Goal: Task Accomplishment & Management: Use online tool/utility

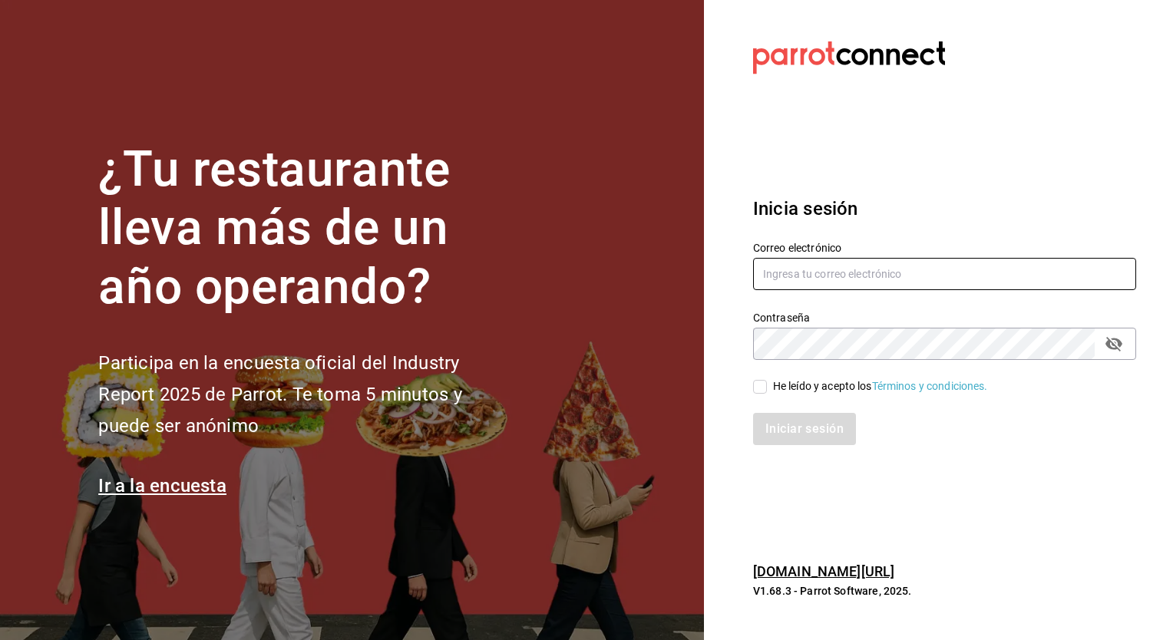
type input "[EMAIL_ADDRESS][PERSON_NAME][DOMAIN_NAME]"
click at [761, 388] on input "He leído y acepto los Términos y condiciones." at bounding box center [760, 387] width 14 height 14
checkbox input "true"
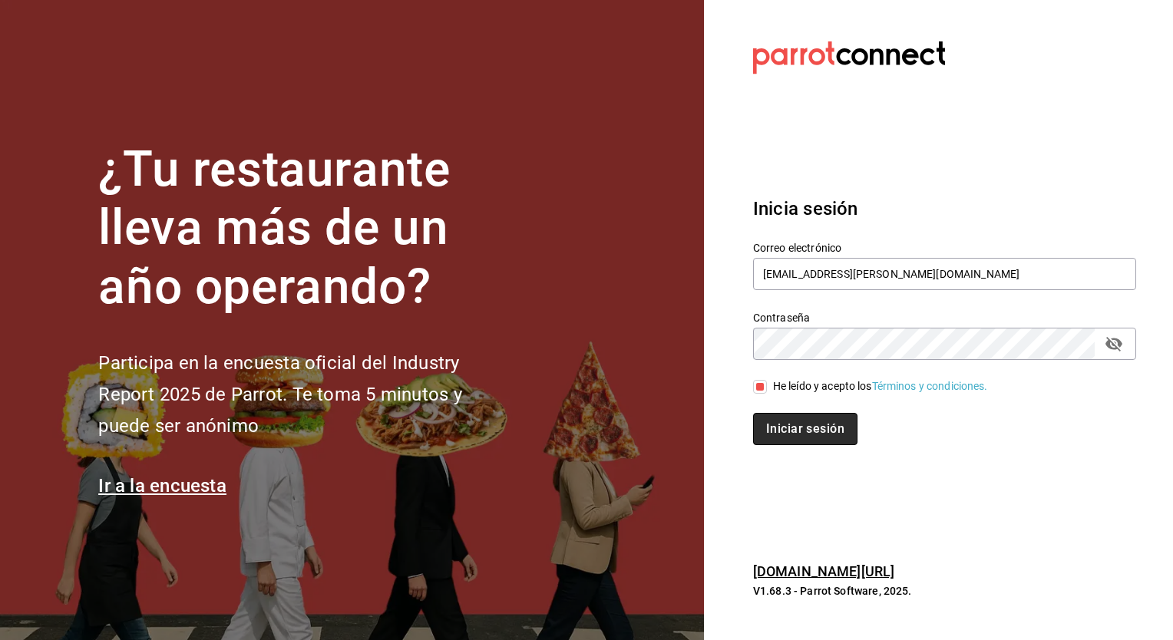
click at [806, 424] on button "Iniciar sesión" at bounding box center [805, 429] width 104 height 32
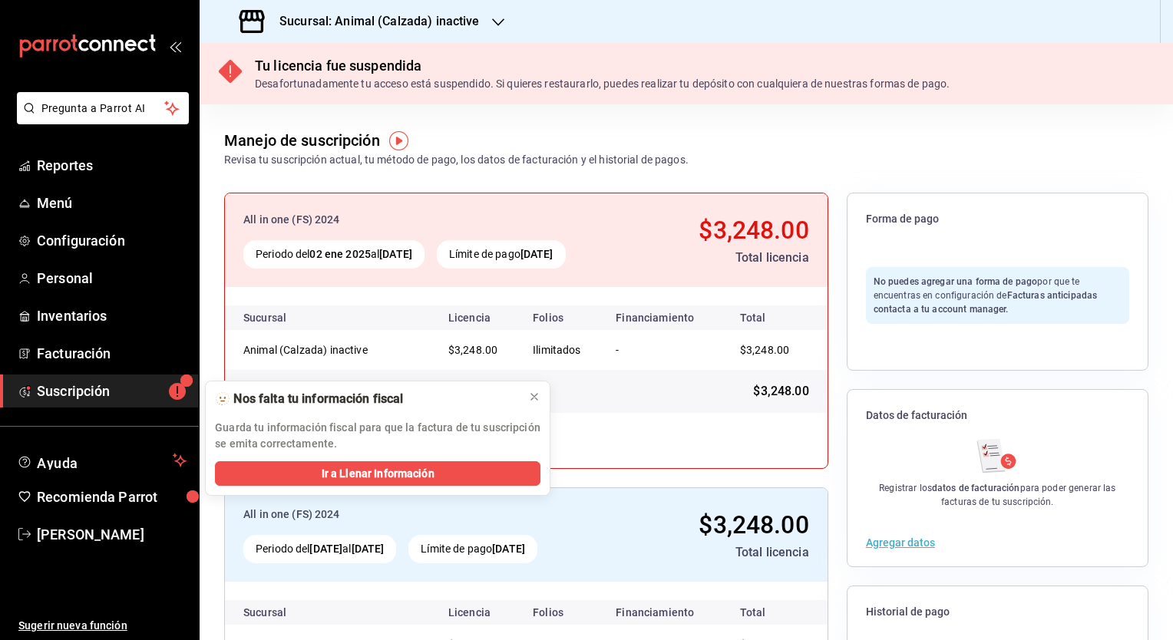
click at [496, 21] on icon "button" at bounding box center [498, 22] width 12 height 12
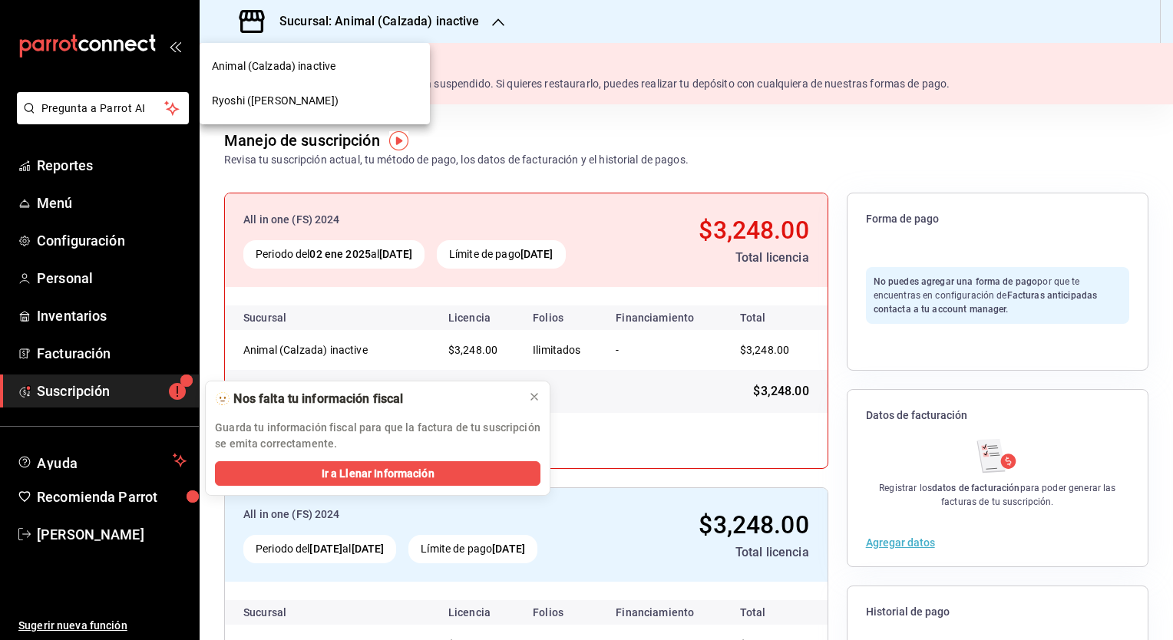
click at [289, 96] on span "Ryoshi ([PERSON_NAME])" at bounding box center [275, 101] width 127 height 16
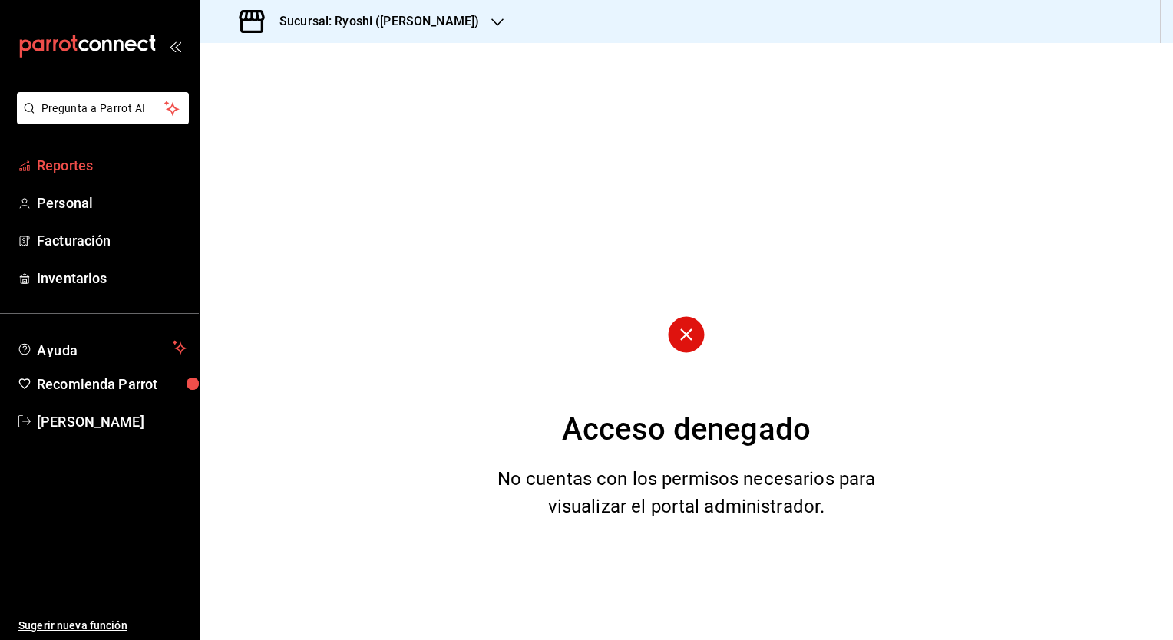
click at [94, 161] on span "Reportes" at bounding box center [112, 165] width 150 height 21
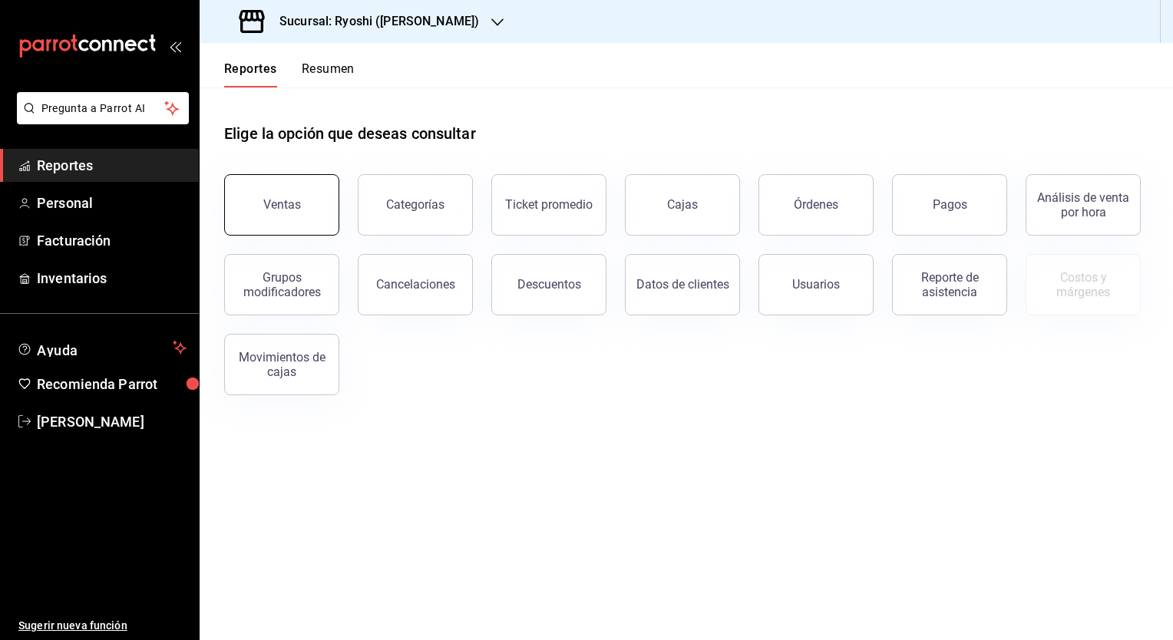
click at [309, 220] on button "Ventas" at bounding box center [281, 204] width 115 height 61
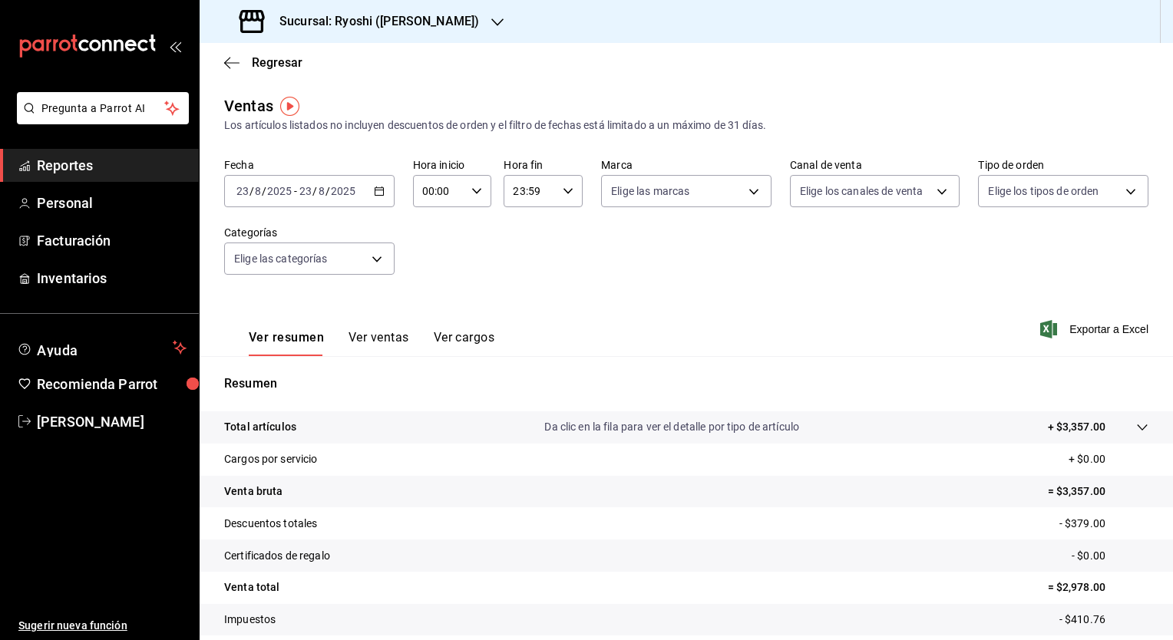
click at [376, 192] on icon "button" at bounding box center [379, 191] width 11 height 11
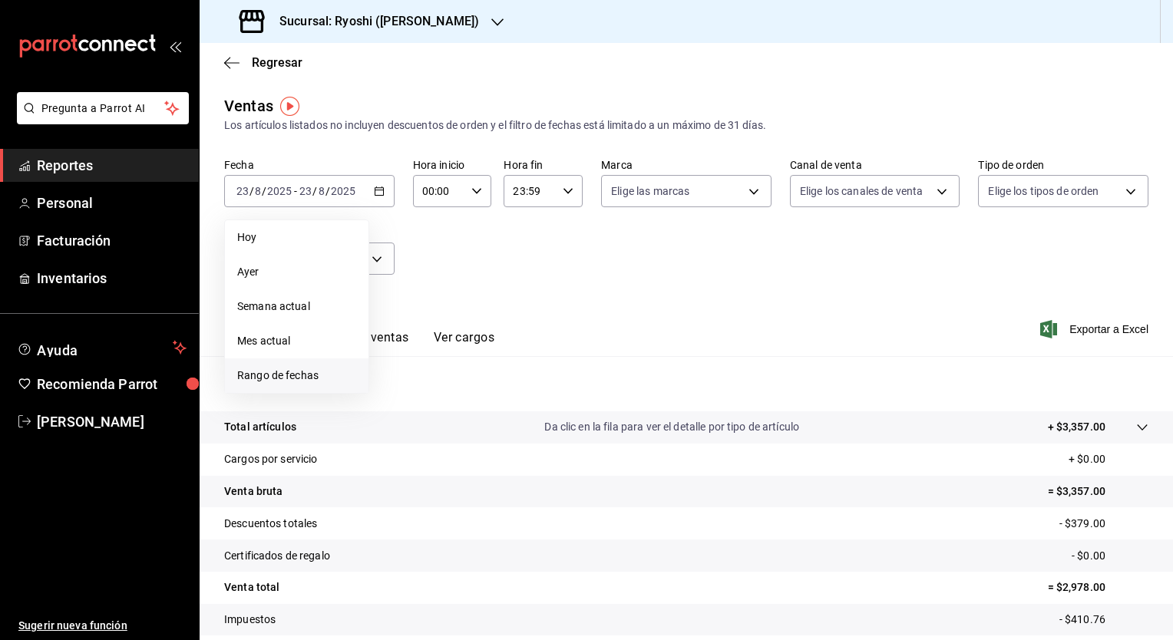
click at [276, 380] on span "Rango de fechas" at bounding box center [296, 376] width 119 height 16
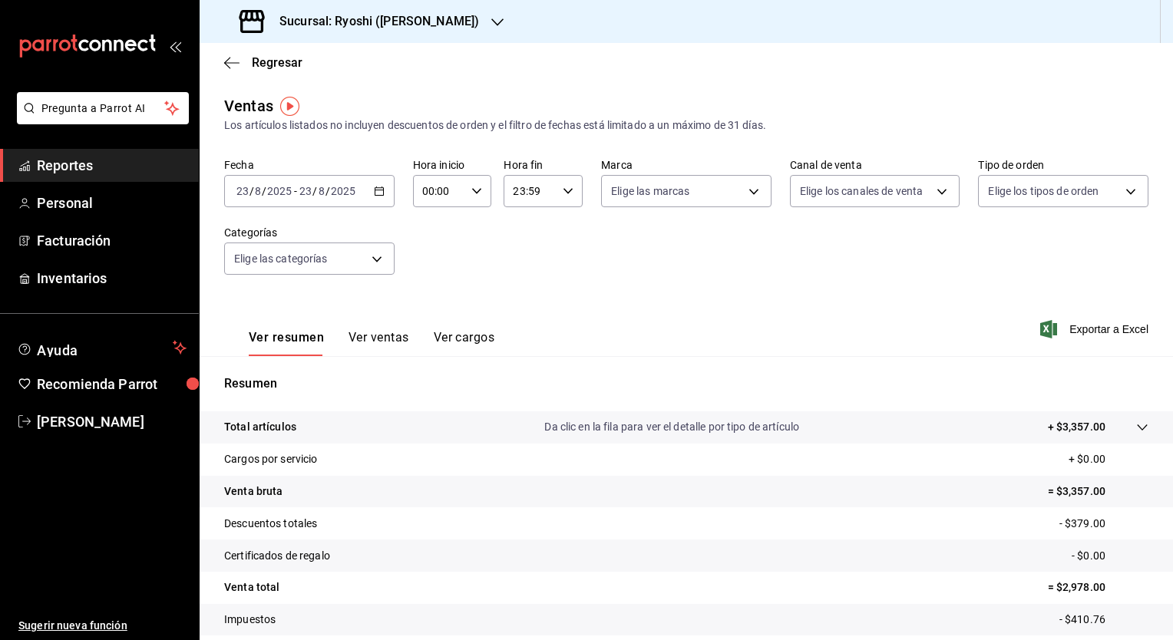
click at [475, 198] on div "00:00 Hora inicio" at bounding box center [452, 191] width 79 height 32
click at [428, 327] on span "05" at bounding box center [430, 322] width 15 height 12
type input "05:00"
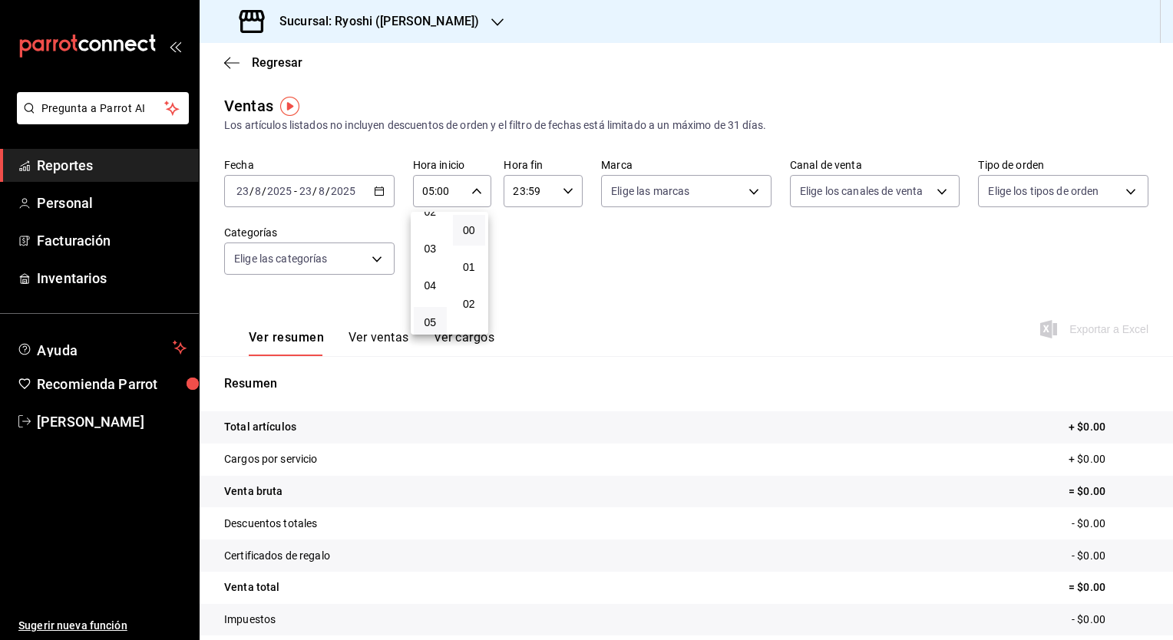
click at [563, 185] on div at bounding box center [586, 320] width 1173 height 640
click at [563, 185] on div "23:59 Hora fin" at bounding box center [543, 191] width 79 height 32
click at [563, 185] on div at bounding box center [586, 320] width 1173 height 640
click at [563, 185] on div "23:59 Hora fin" at bounding box center [543, 191] width 79 height 32
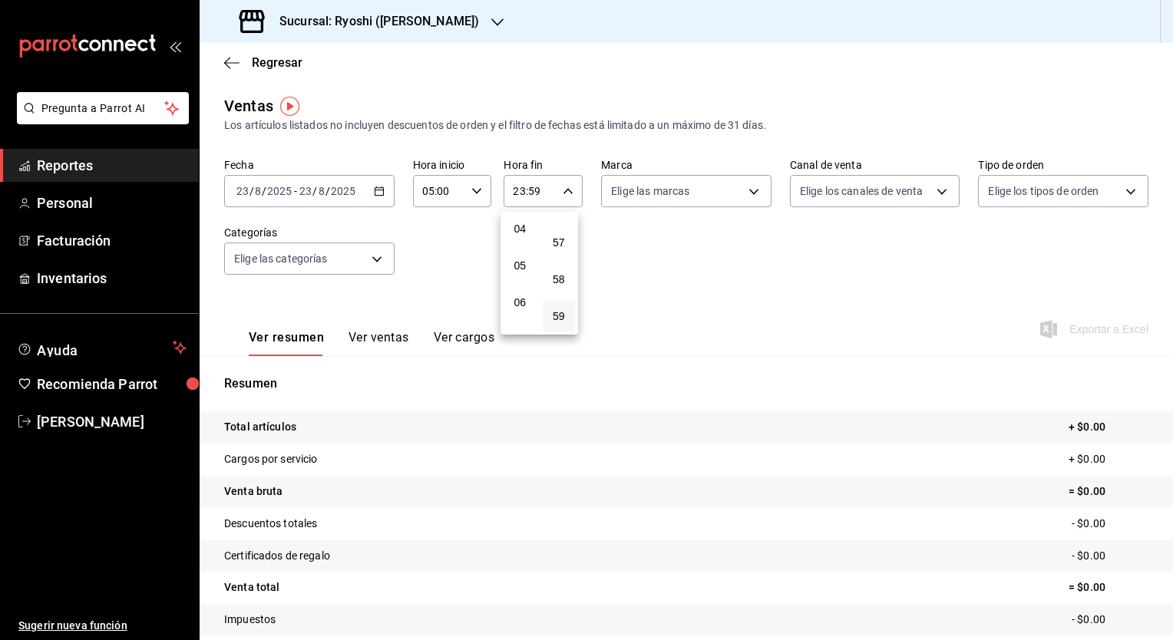
scroll to position [144, 0]
click at [522, 234] on span "04" at bounding box center [520, 233] width 15 height 12
type input "04:59"
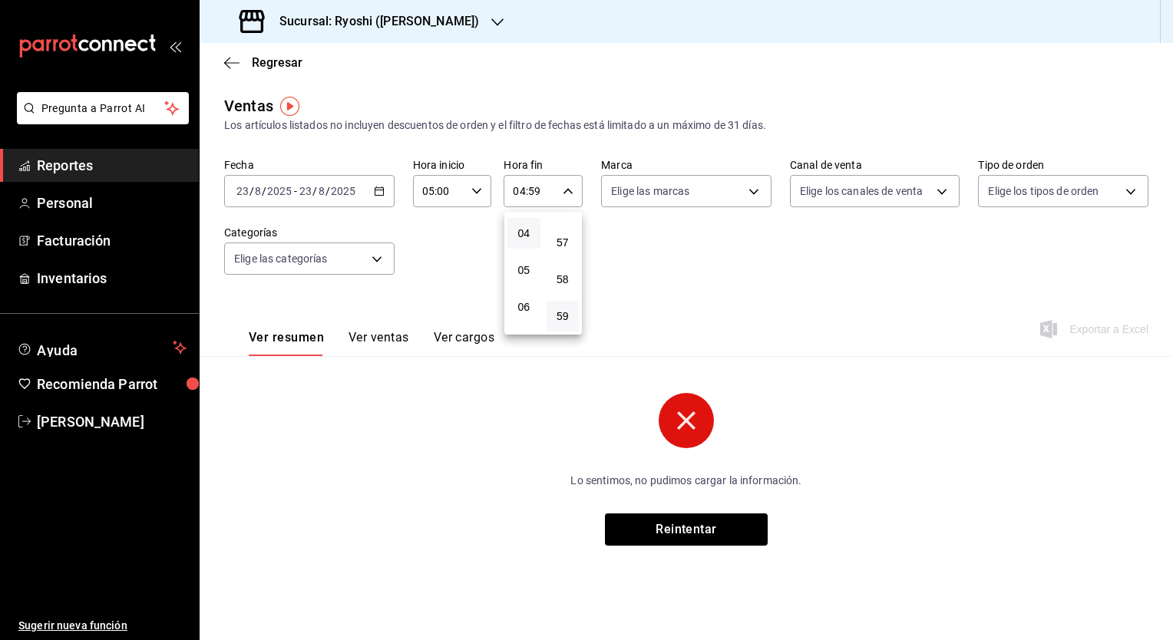
click at [380, 191] on div at bounding box center [586, 320] width 1173 height 640
click at [380, 191] on icon "button" at bounding box center [379, 191] width 11 height 11
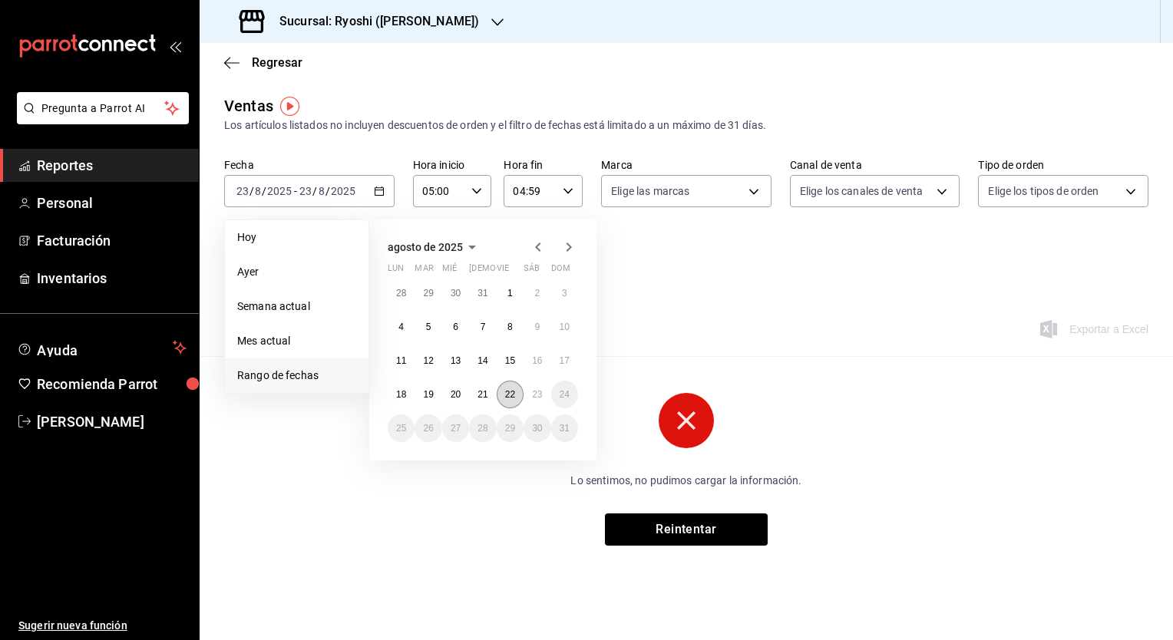
click at [507, 395] on abbr "22" at bounding box center [510, 394] width 10 height 11
click at [544, 398] on button "23" at bounding box center [537, 395] width 27 height 28
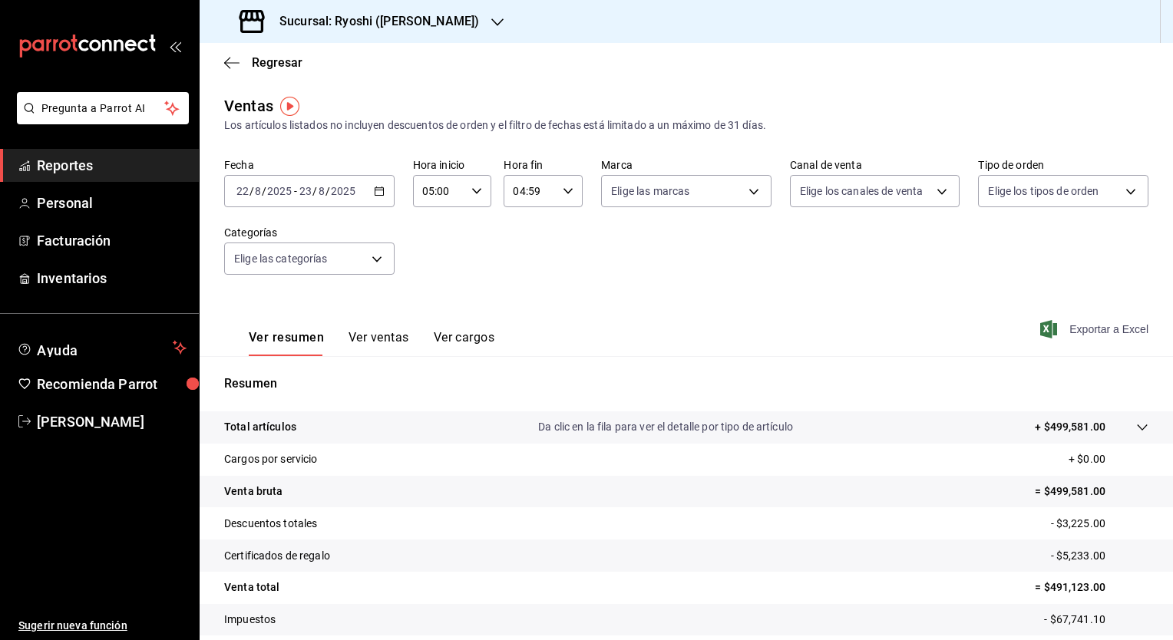
click at [1095, 336] on span "Exportar a Excel" at bounding box center [1095, 329] width 105 height 18
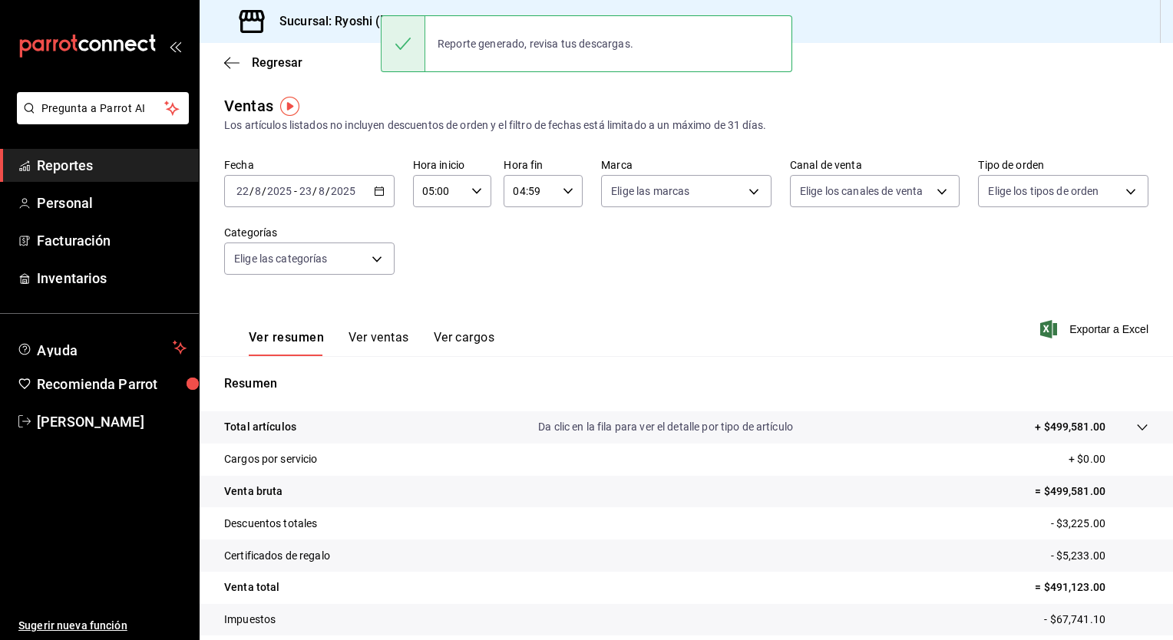
drag, startPoint x: 1095, startPoint y: 336, endPoint x: 1062, endPoint y: 93, distance: 245.7
click at [1062, 93] on main "Regresar Ventas Los artículos listados no incluyen descuentos de orden y el fil…" at bounding box center [686, 389] width 973 height 692
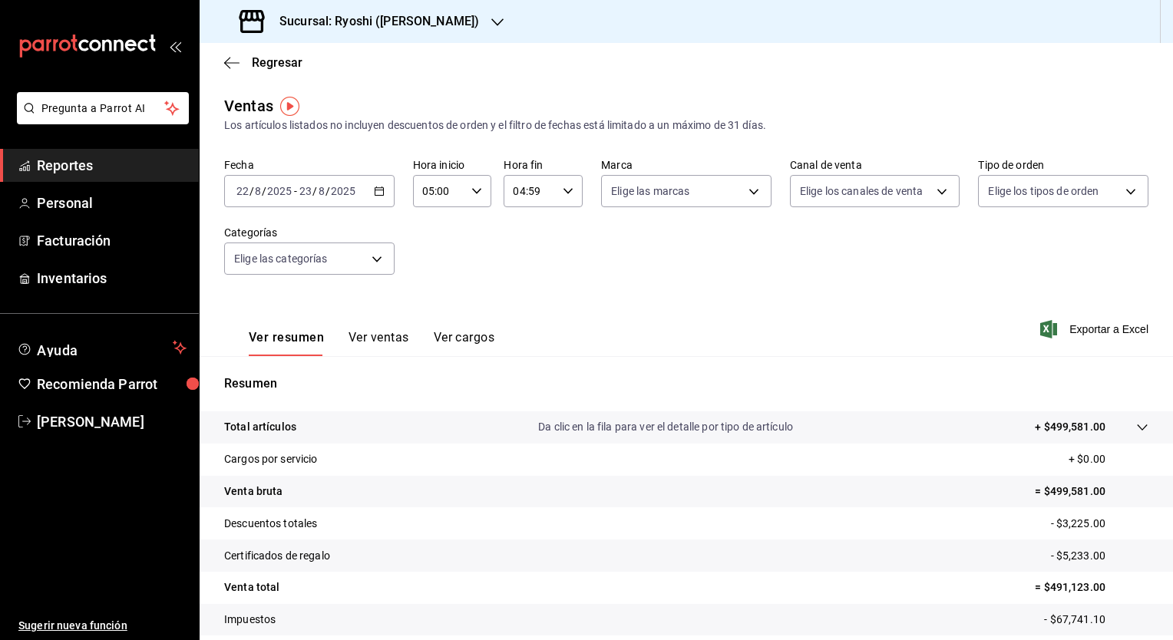
click at [593, 289] on div "Fecha [DATE] [DATE] - [DATE] [DATE] Hora inicio 05:00 Hora inicio Hora fin 04:5…" at bounding box center [686, 225] width 924 height 135
click at [271, 72] on div "Regresar" at bounding box center [686, 62] width 973 height 39
click at [288, 62] on span "Regresar" at bounding box center [277, 62] width 51 height 15
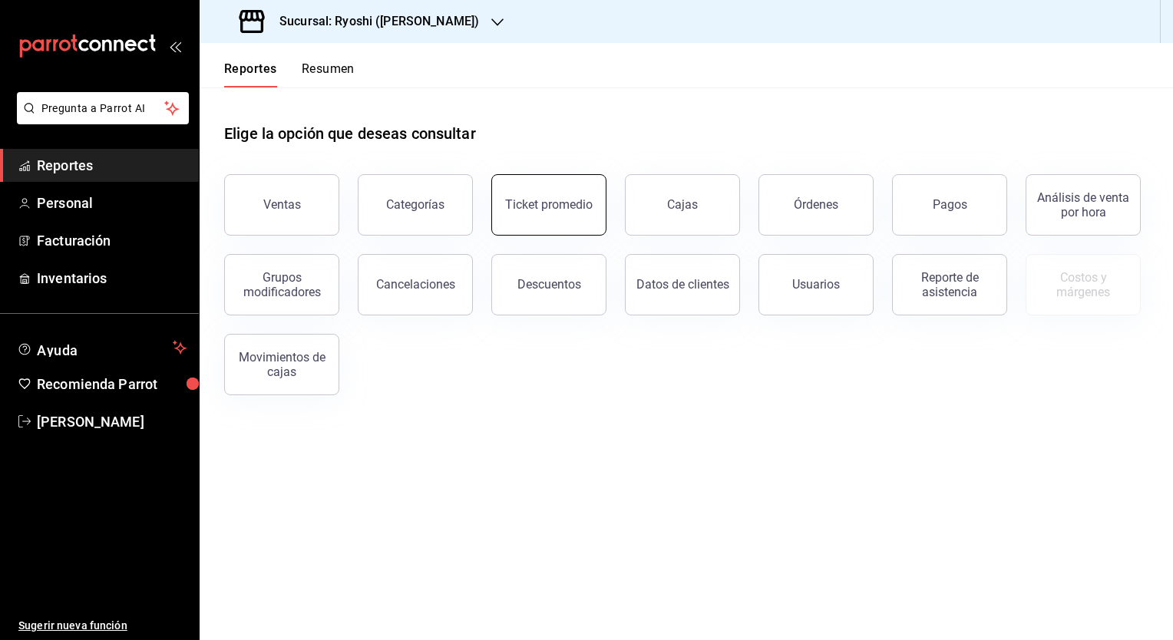
click at [583, 216] on button "Ticket promedio" at bounding box center [548, 204] width 115 height 61
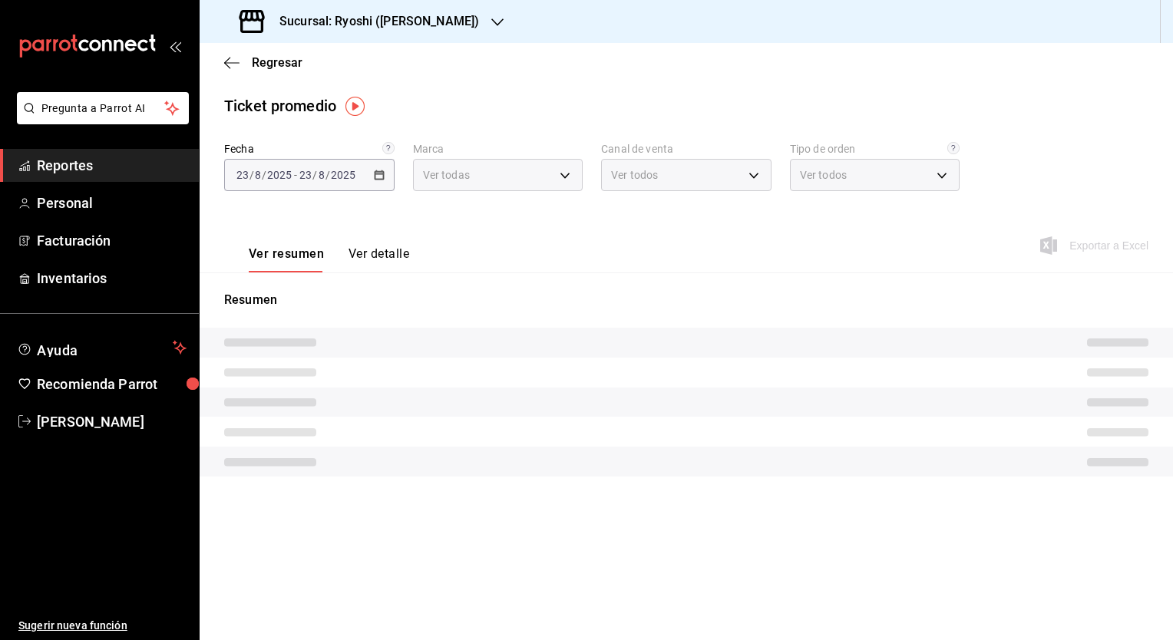
type input "d1ab8890-ddc3-4d94-b14c-d24ccf3ac2d8,70935bef-f50e-476e-afc6-1ed0b0096d1e"
type input "PARROT,UBER_EATS,RAPPI,DIDI_FOOD,ONLINE"
type input "ca4200b4-5e9d-4322-8651-be0491a2d9e7,c45ad00e-cc5b-4214-b3ac-e7019355dedd,EXTER…"
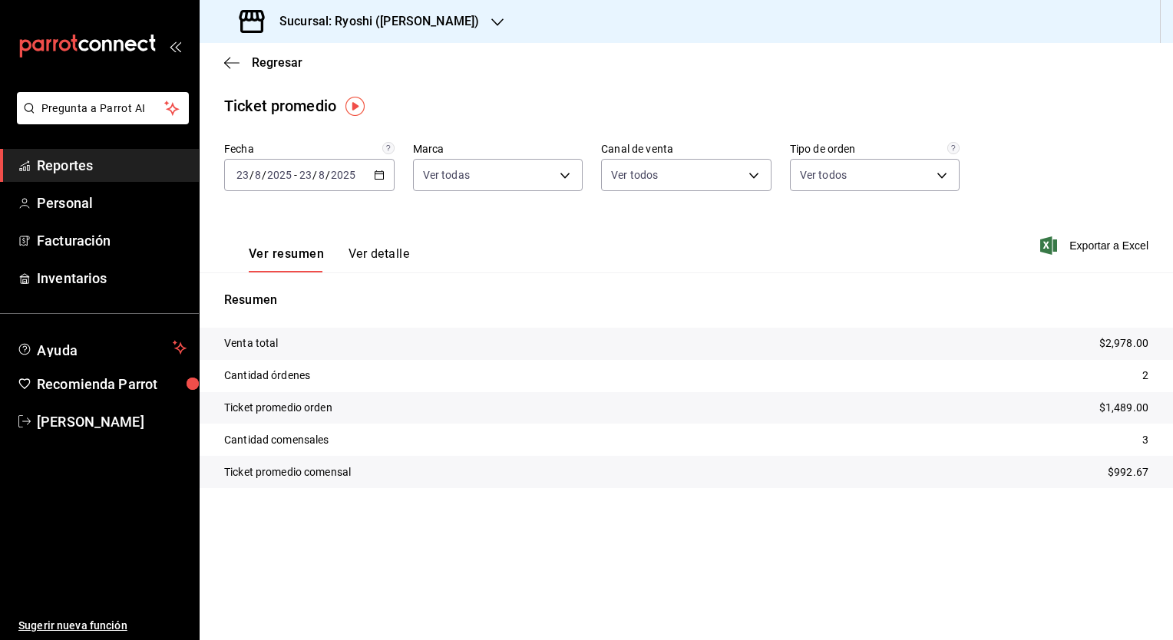
click at [386, 177] on div "[DATE] [DATE] - [DATE] [DATE]" at bounding box center [309, 175] width 170 height 32
click at [310, 368] on li "Rango de fechas" at bounding box center [297, 359] width 144 height 35
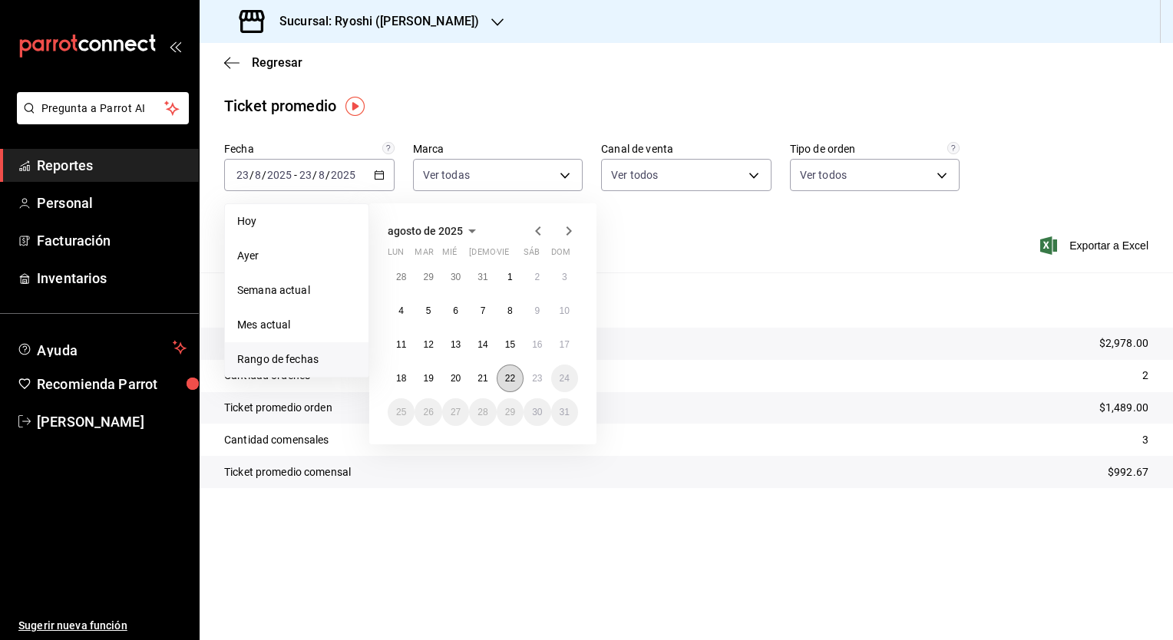
click at [510, 379] on abbr "22" at bounding box center [510, 378] width 10 height 11
